Goal: Task Accomplishment & Management: Complete application form

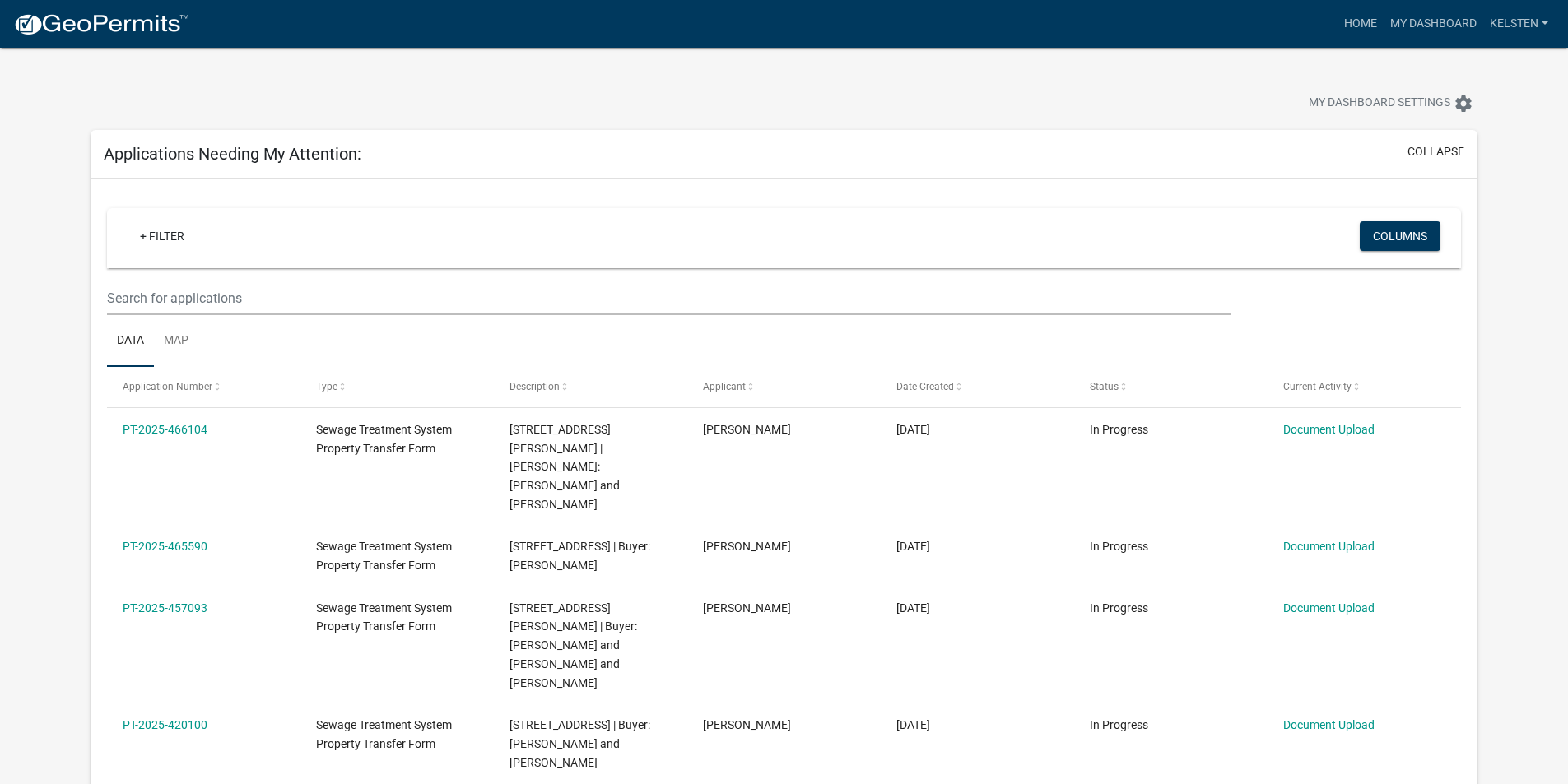
select select "3: 100"
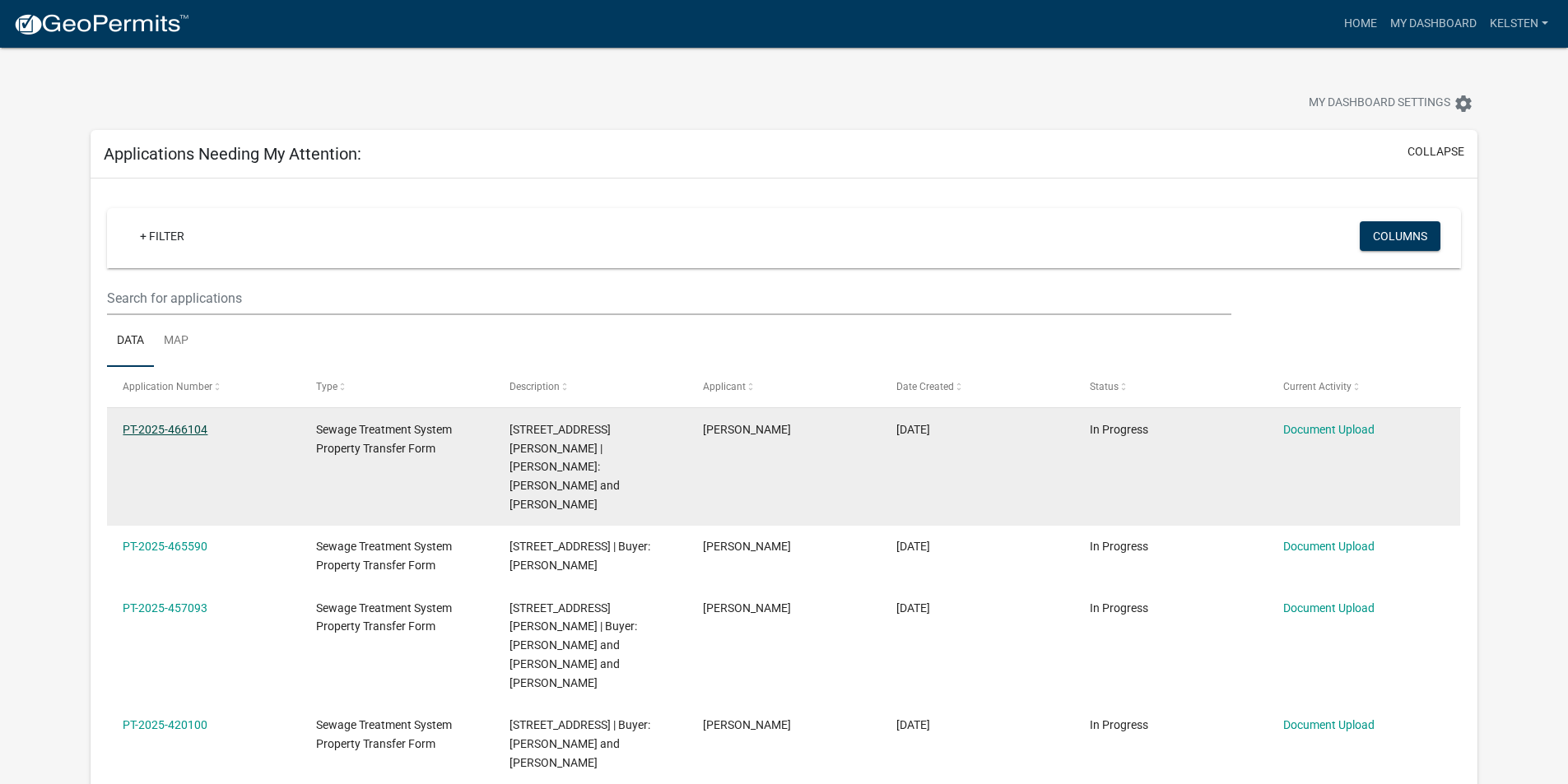
click at [142, 436] on link "PT-2025-466104" at bounding box center [165, 430] width 85 height 13
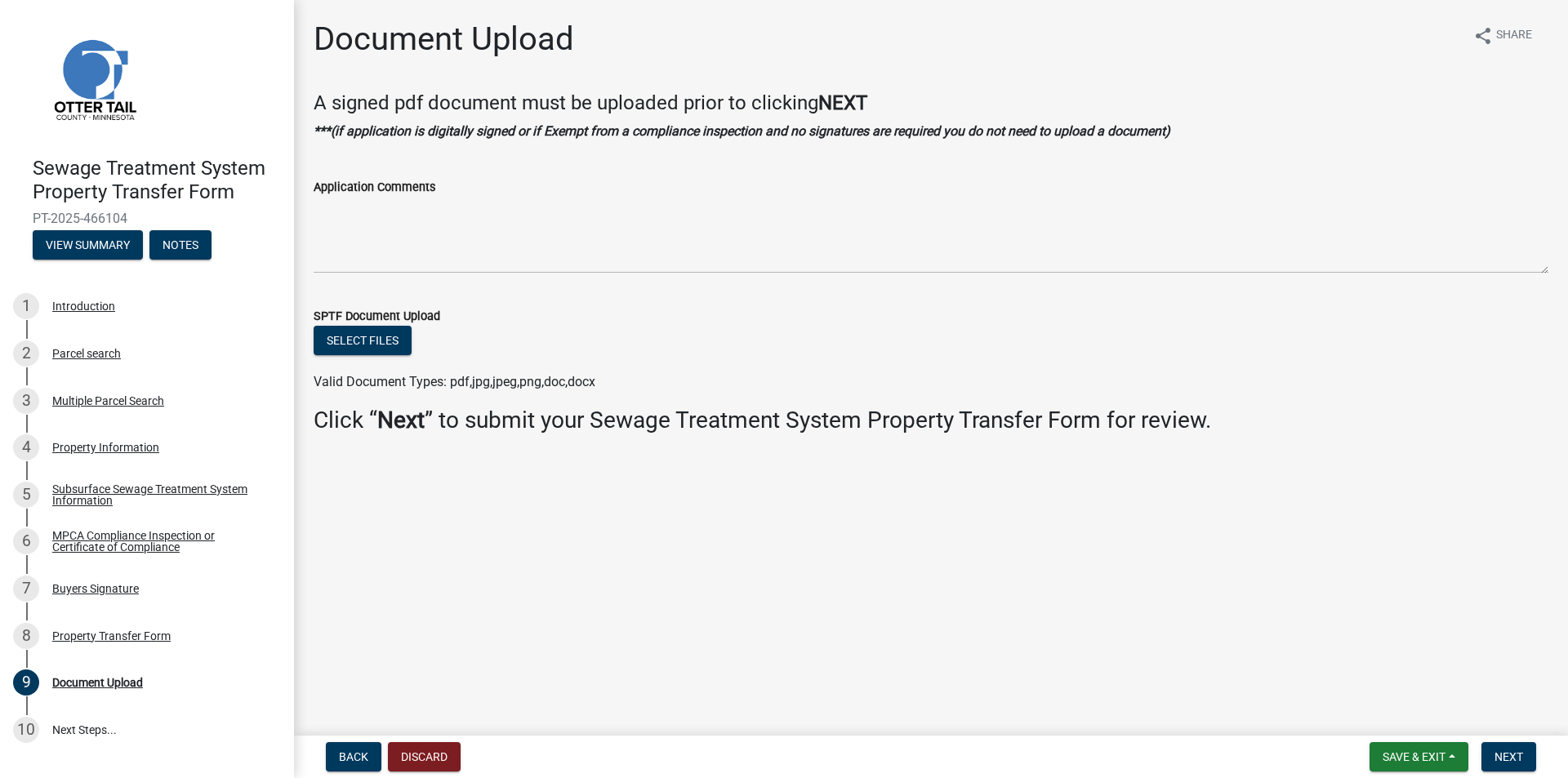
click at [367, 322] on label "SPTF Document Upload" at bounding box center [376, 316] width 126 height 11
click at [367, 343] on button "Select files" at bounding box center [362, 340] width 98 height 29
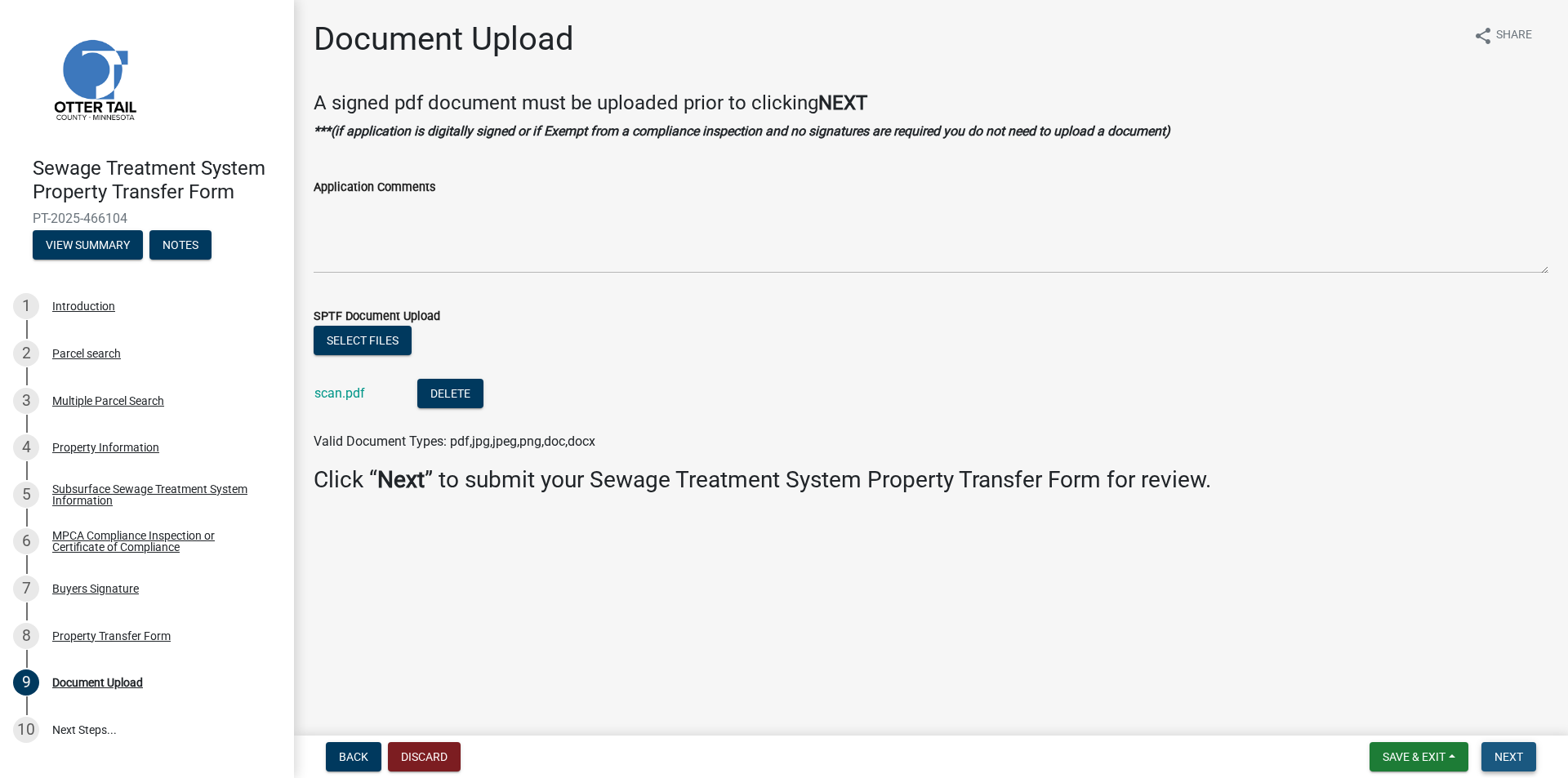
click at [1525, 750] on button "Next" at bounding box center [1509, 756] width 55 height 29
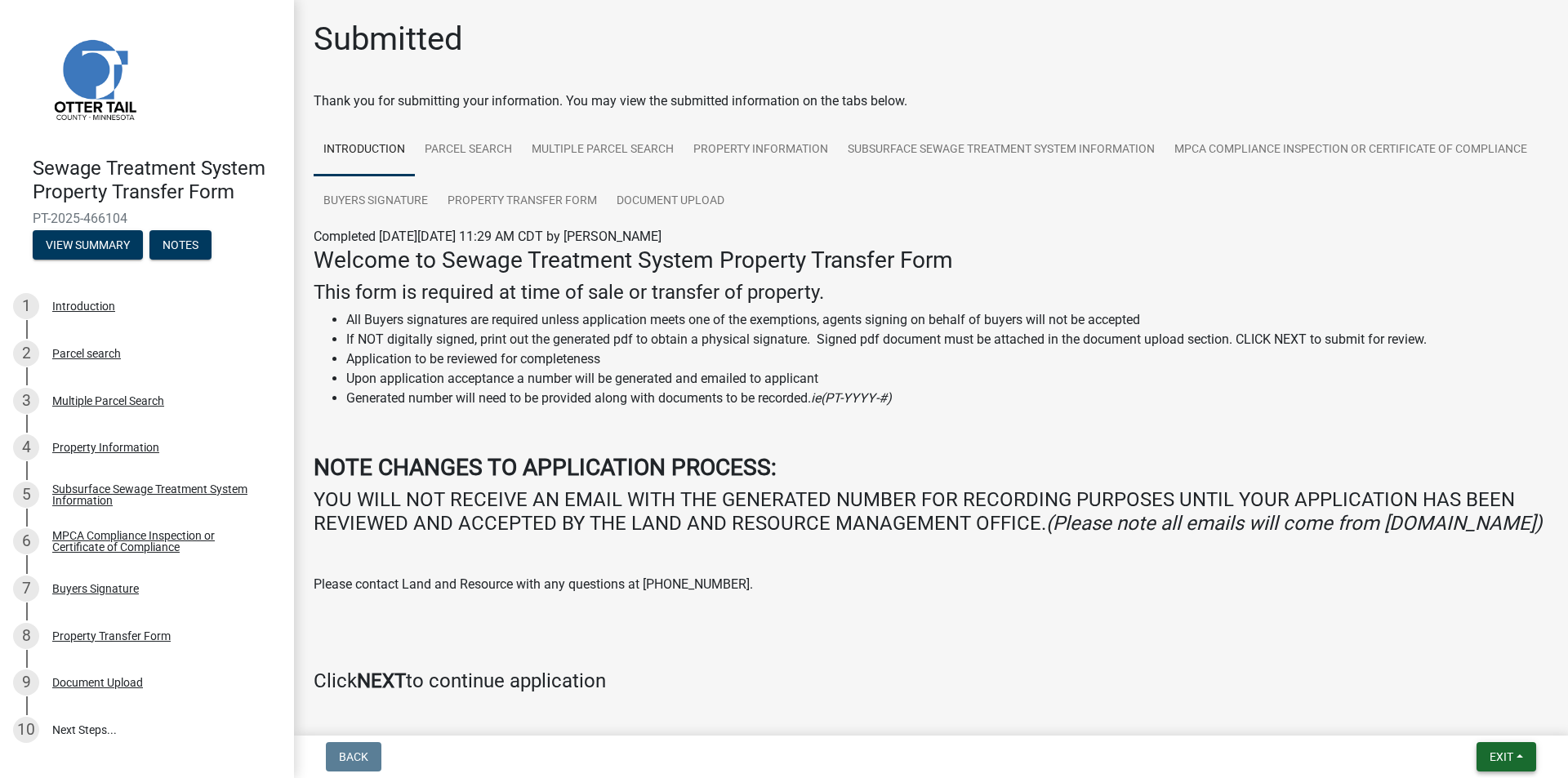
click at [1486, 754] on button "Exit" at bounding box center [1506, 756] width 60 height 29
click at [1456, 719] on button "Save & Exit" at bounding box center [1470, 713] width 130 height 39
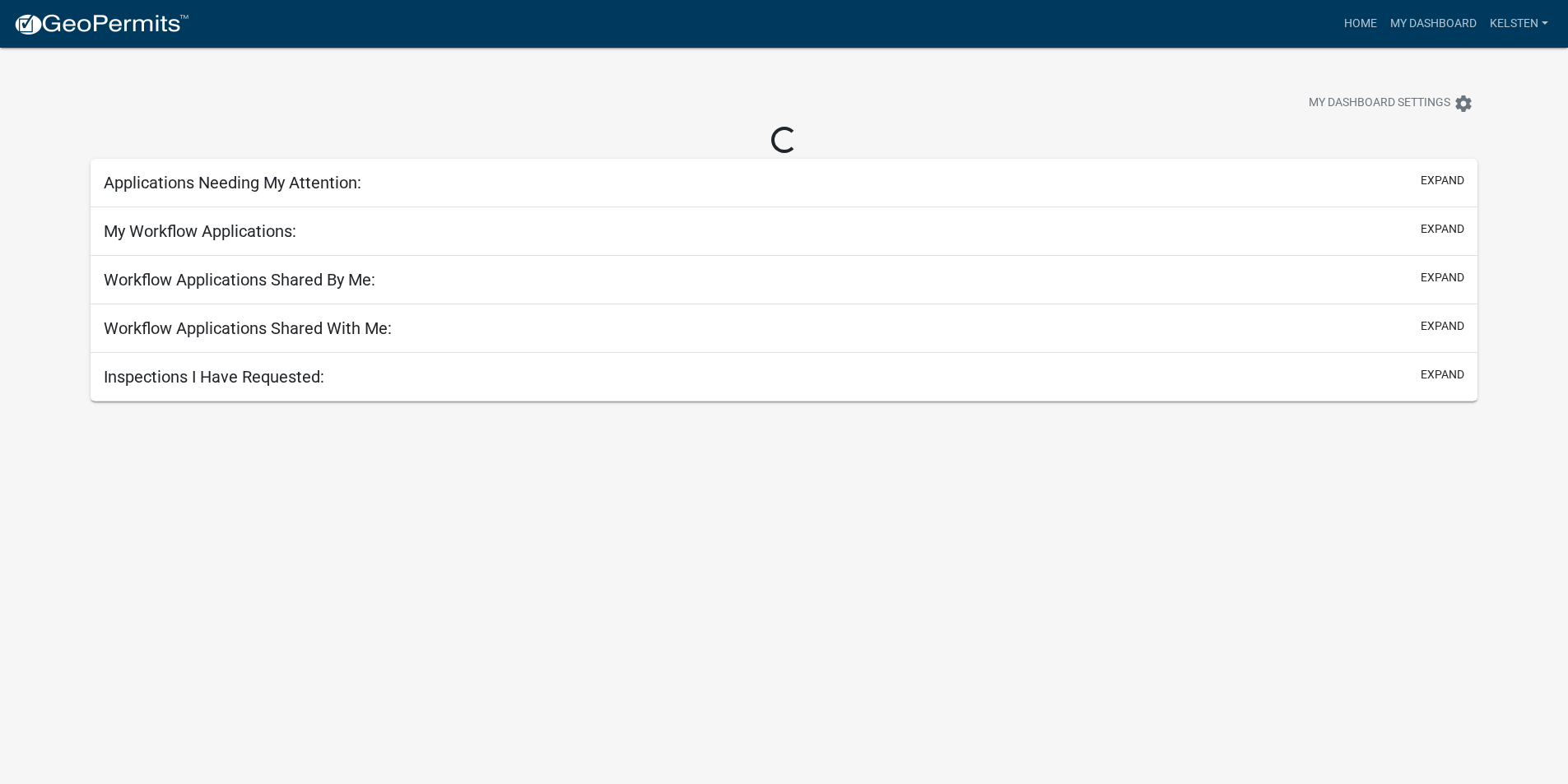
select select "3: 100"
